Goal: Go to known website: Access a specific website the user already knows

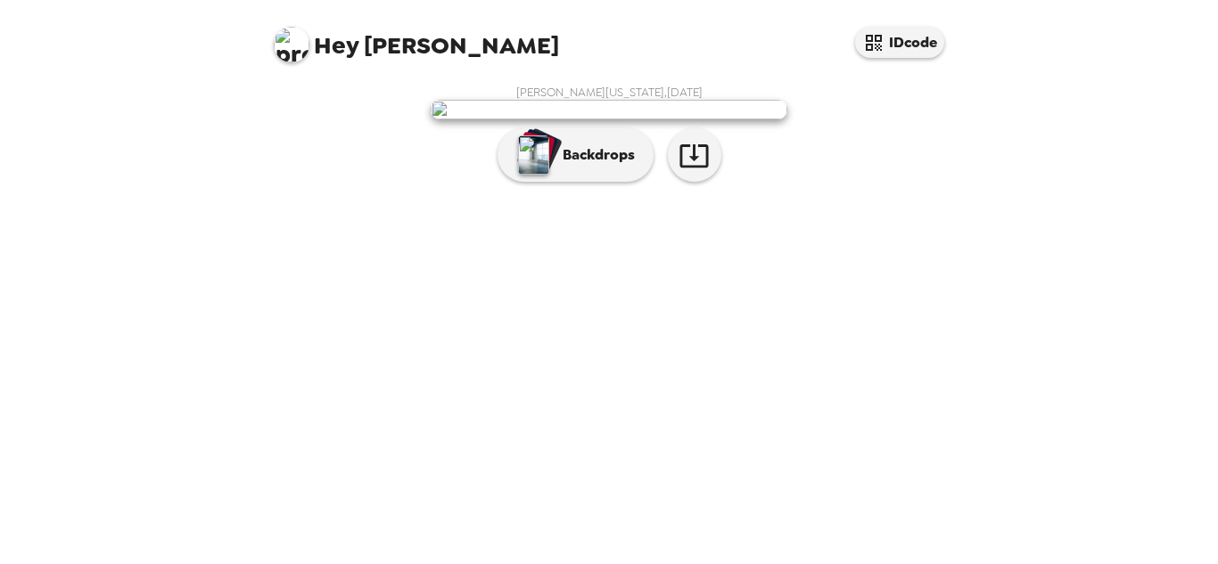
scroll to position [69, 0]
click at [688, 168] on icon "button" at bounding box center [693, 155] width 29 height 23
